Goal: Navigation & Orientation: Find specific page/section

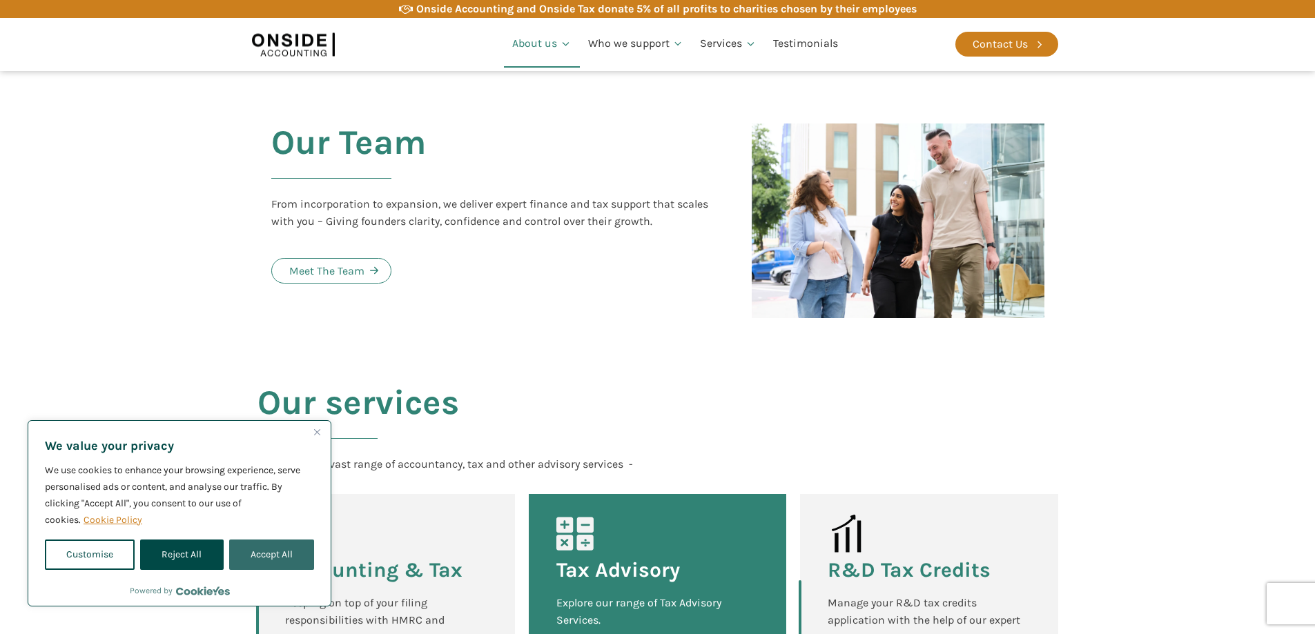
click at [250, 541] on button "Accept All" at bounding box center [271, 555] width 85 height 30
checkbox input "true"
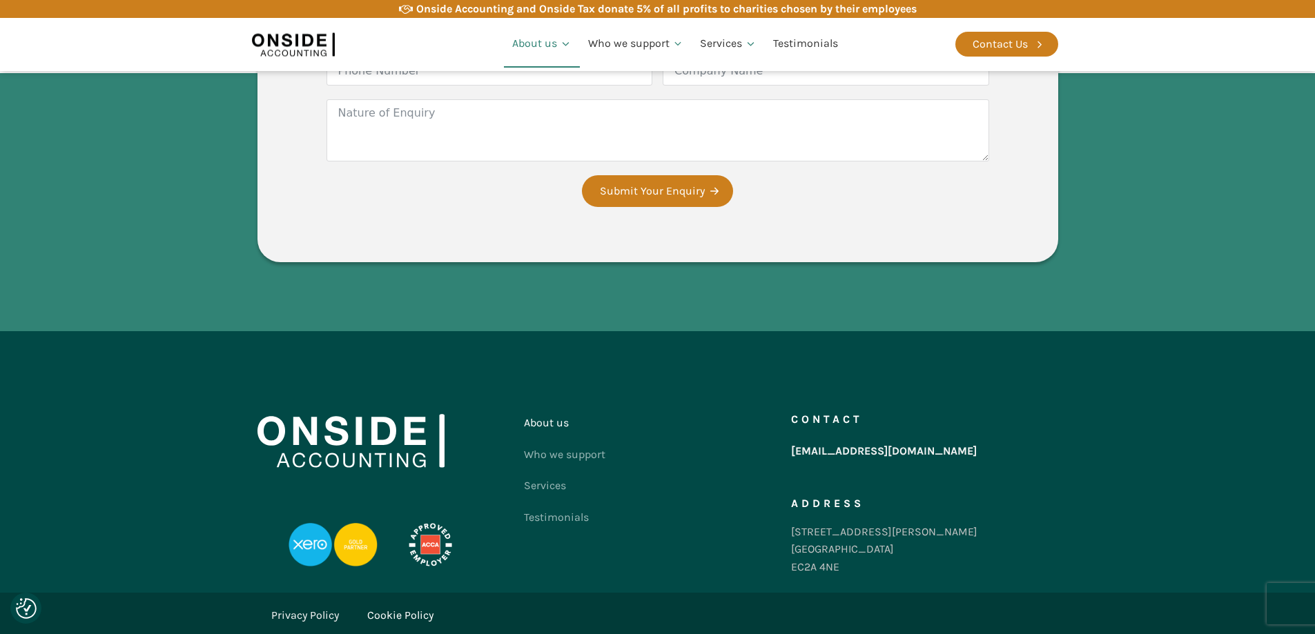
scroll to position [1944, 0]
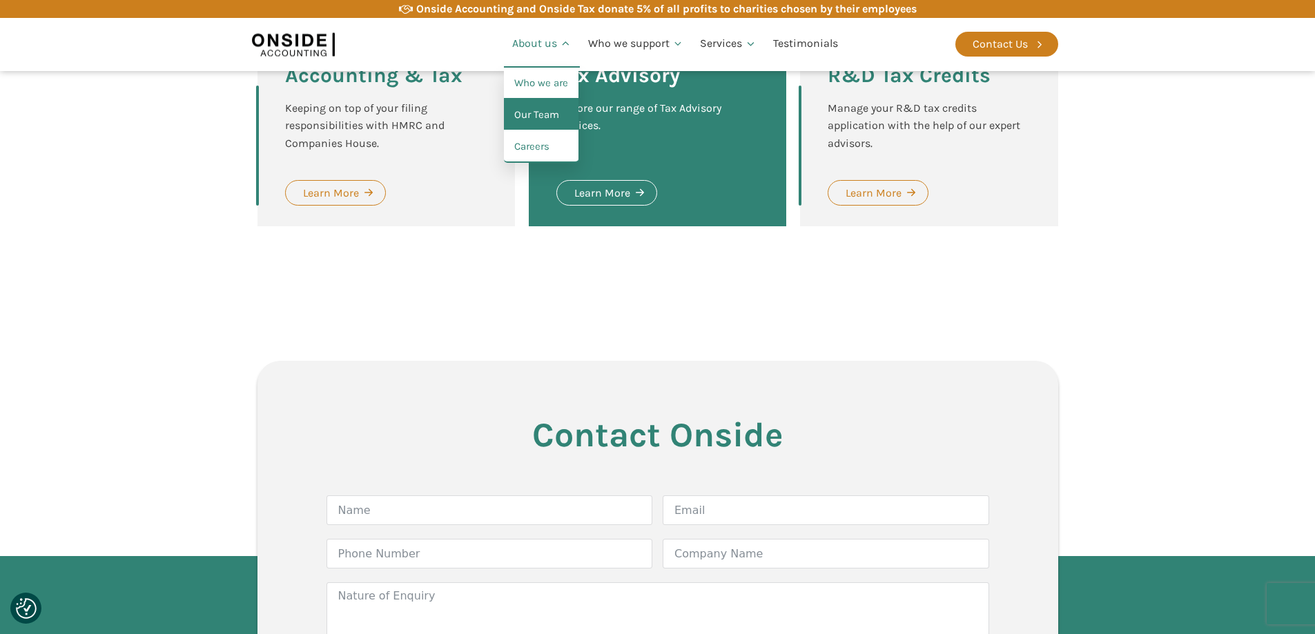
click at [551, 116] on link "Our Team" at bounding box center [541, 115] width 75 height 32
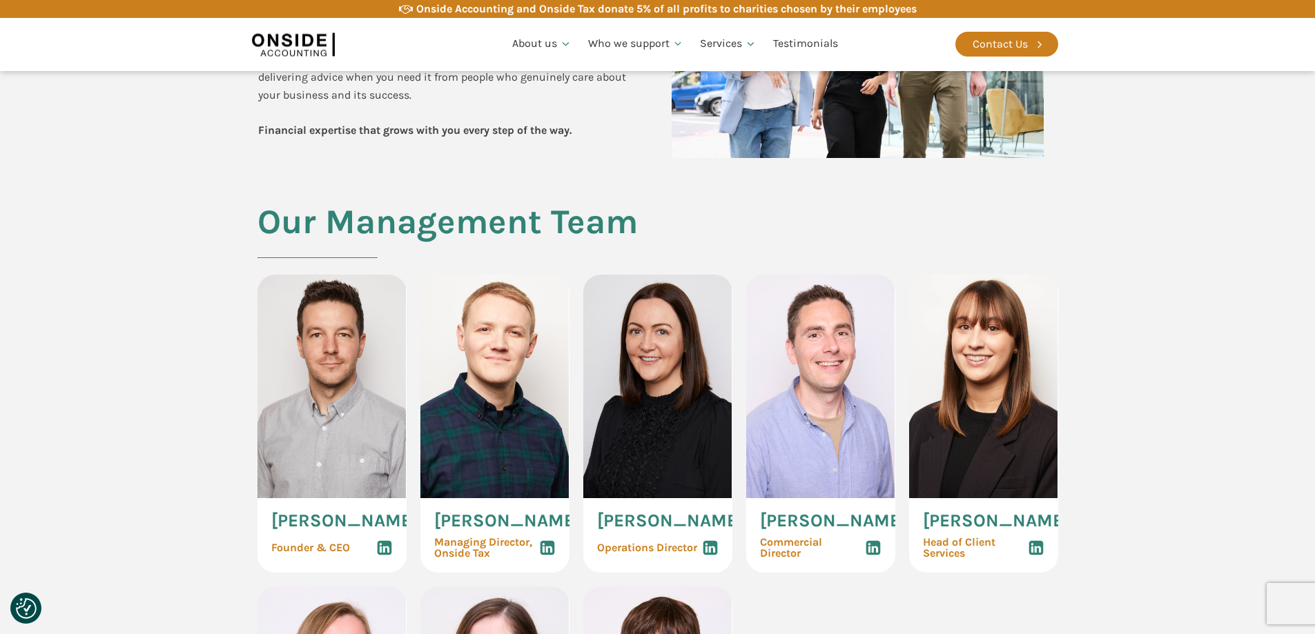
scroll to position [805, 0]
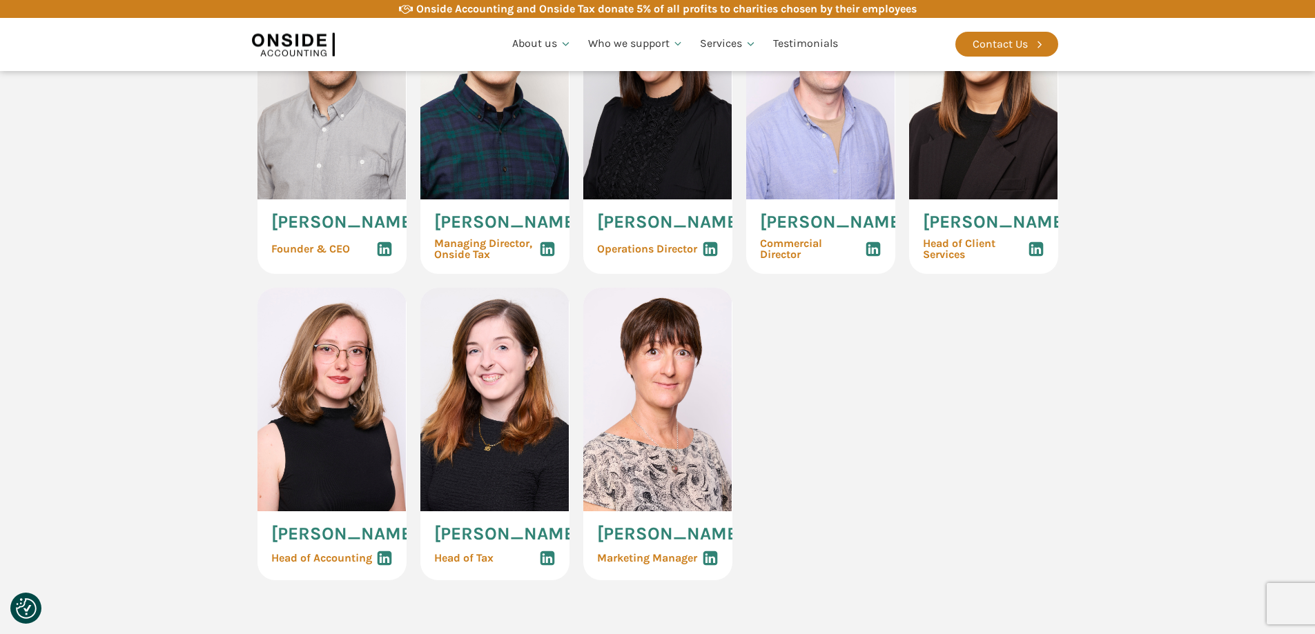
click at [190, 344] on section "Our Management Team [PERSON_NAME] Founder & CEO [PERSON_NAME] Managing Director…" at bounding box center [657, 268] width 1315 height 728
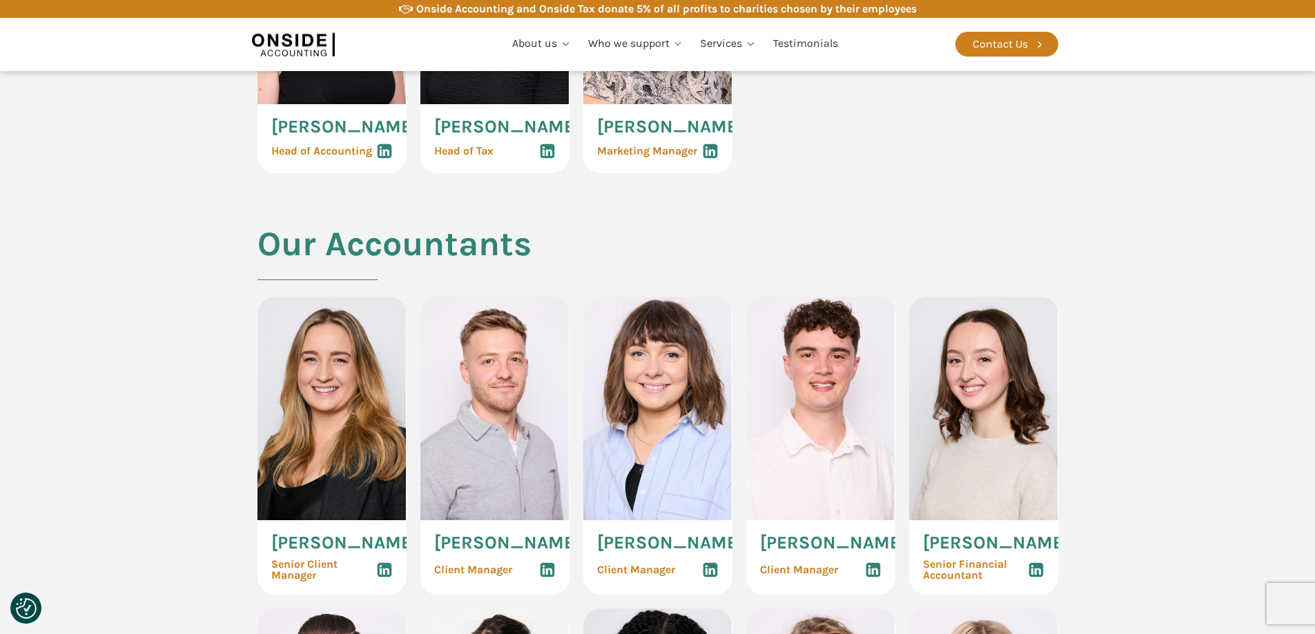
scroll to position [1357, 0]
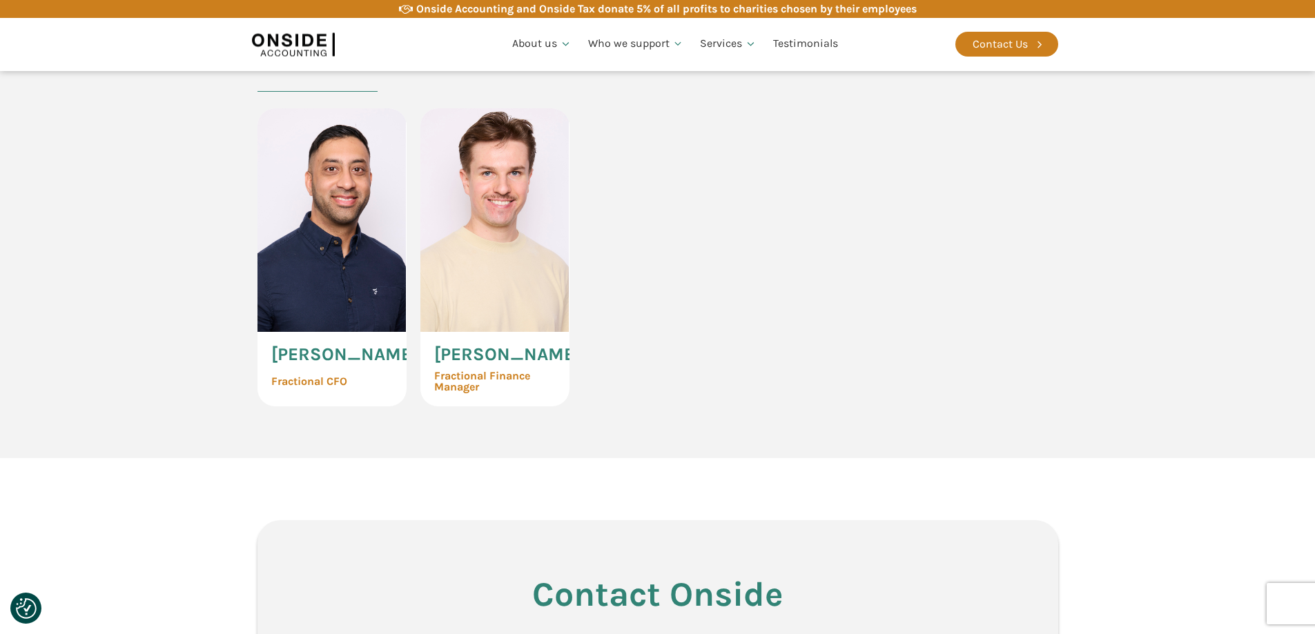
scroll to position [3220, 0]
